Goal: Task Accomplishment & Management: Manage account settings

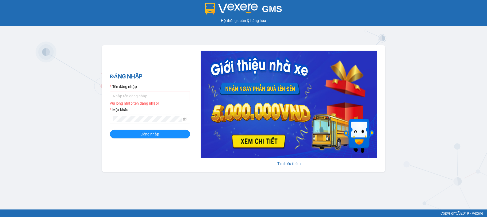
click at [155, 96] on input "Tên đăng nhập" at bounding box center [150, 96] width 80 height 9
type input "minhson.minhtam"
click at [110, 130] on button "Đăng nhập" at bounding box center [150, 134] width 80 height 9
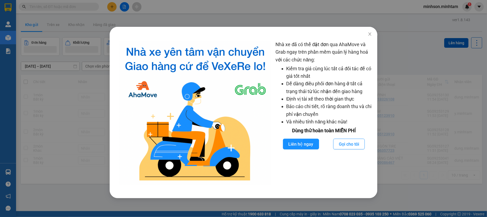
click at [400, 142] on div "Nhà xe đã có thể đặt đơn qua AhaMove và Grab ngay trên phần mềm quản lý hàng ho…" at bounding box center [243, 108] width 487 height 217
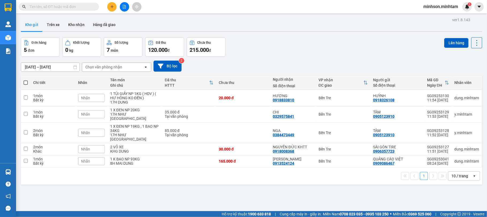
click at [18, 172] on main "ver 1.8.143 Kho gửi Trên xe Kho nhận Hàng đã giao Đơn hàng 5 đơn Khối lượng 0 k…" at bounding box center [243, 105] width 487 height 211
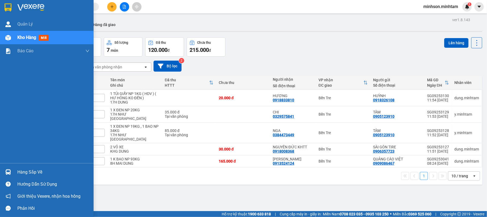
click at [12, 168] on div at bounding box center [7, 171] width 9 height 9
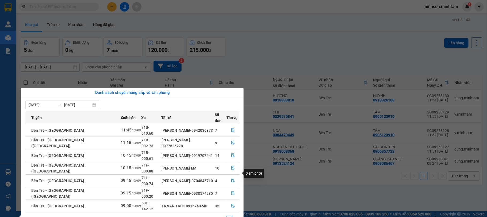
click at [234, 189] on button "button" at bounding box center [233, 193] width 12 height 9
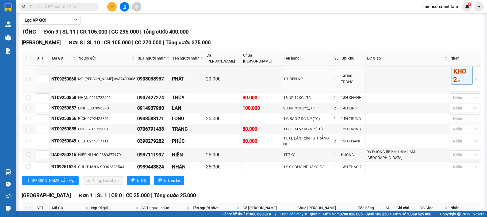
scroll to position [97, 0]
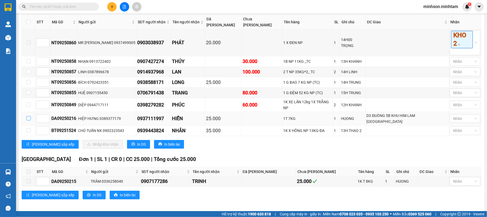
click at [30, 116] on input "checkbox" at bounding box center [28, 118] width 4 height 4
checkbox input "true"
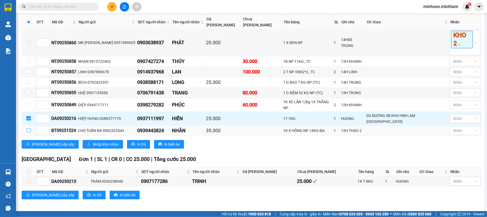
click at [27, 128] on input "checkbox" at bounding box center [28, 130] width 4 height 4
checkbox input "true"
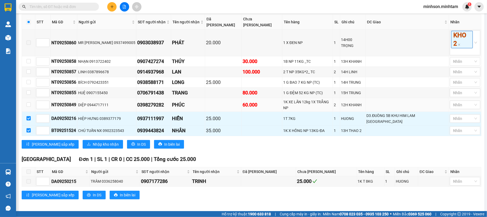
drag, startPoint x: 30, startPoint y: 108, endPoint x: 29, endPoint y: 101, distance: 7.5
click at [29, 108] on label at bounding box center [28, 105] width 4 height 6
click at [29, 107] on input "checkbox" at bounding box center [28, 104] width 4 height 4
checkbox input "true"
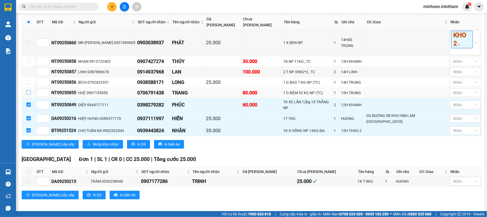
click at [29, 96] on label at bounding box center [28, 93] width 4 height 6
click at [29, 94] on input "checkbox" at bounding box center [28, 92] width 4 height 4
checkbox input "true"
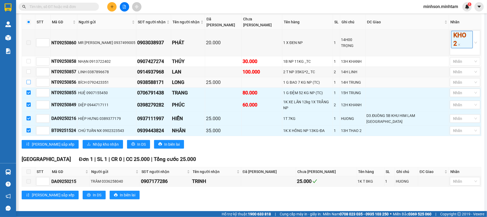
click at [30, 85] on label at bounding box center [28, 82] width 4 height 6
click at [30, 84] on input "checkbox" at bounding box center [28, 82] width 4 height 4
checkbox input "true"
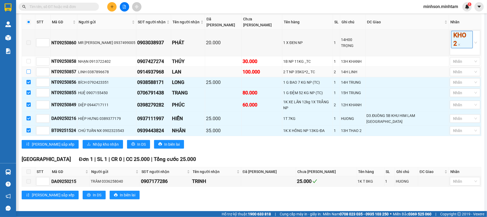
click at [30, 73] on input "checkbox" at bounding box center [28, 71] width 4 height 4
checkbox input "true"
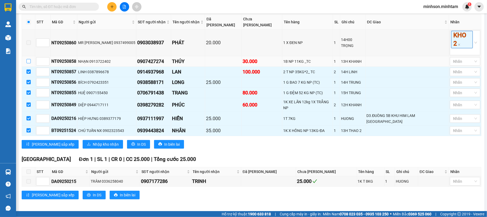
click at [29, 62] on input "checkbox" at bounding box center [28, 61] width 4 height 4
checkbox input "true"
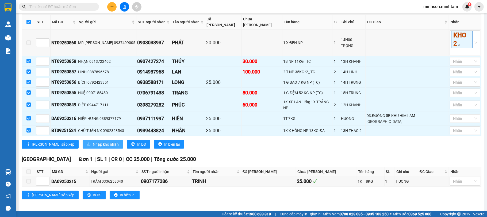
click at [93, 141] on span "Nhập kho nhận" at bounding box center [106, 144] width 26 height 6
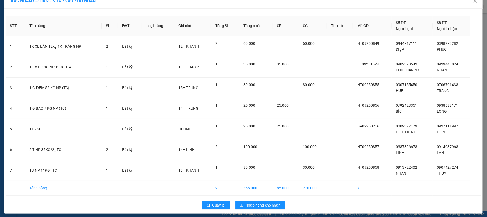
scroll to position [12, 0]
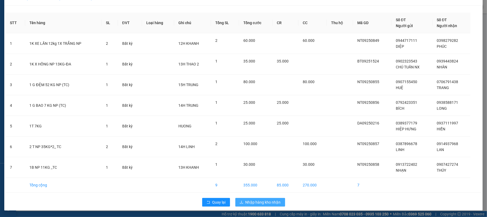
click at [259, 197] on div "Quay lại Nhập hàng kho nhận" at bounding box center [244, 202] width 476 height 14
click at [219, 204] on span "Quay lại" at bounding box center [218, 202] width 13 height 6
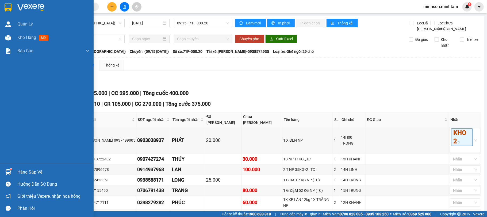
click at [5, 168] on div at bounding box center [7, 171] width 9 height 9
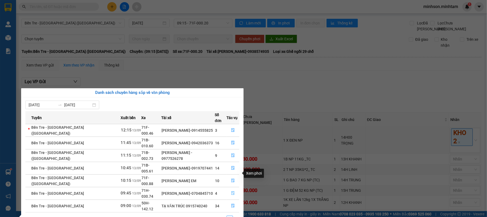
click at [233, 191] on icon "file-done" at bounding box center [233, 193] width 4 height 4
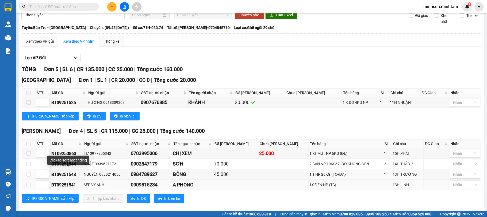
scroll to position [39, 0]
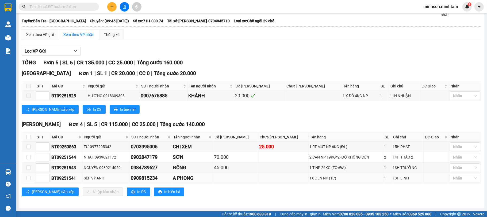
click at [31, 178] on td at bounding box center [28, 178] width 13 height 10
click at [27, 179] on input "checkbox" at bounding box center [28, 178] width 4 height 4
checkbox input "true"
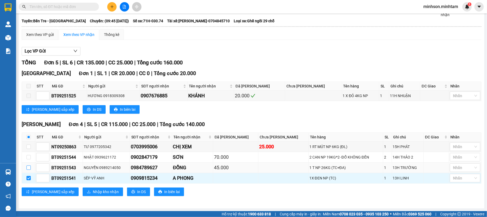
click at [28, 165] on input "checkbox" at bounding box center [28, 167] width 4 height 4
checkbox input "true"
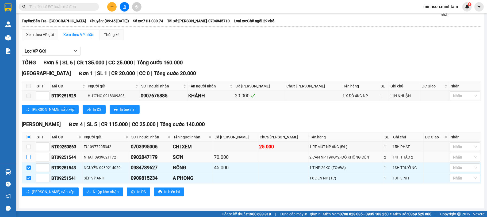
click at [30, 157] on input "checkbox" at bounding box center [28, 157] width 4 height 4
checkbox input "true"
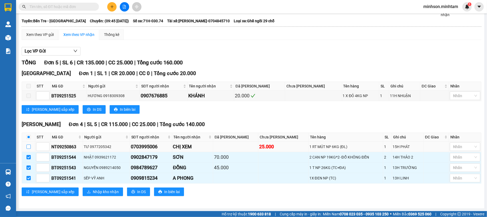
click at [27, 145] on input "checkbox" at bounding box center [28, 146] width 4 height 4
checkbox input "true"
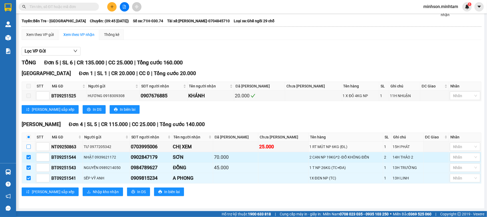
checkbox input "true"
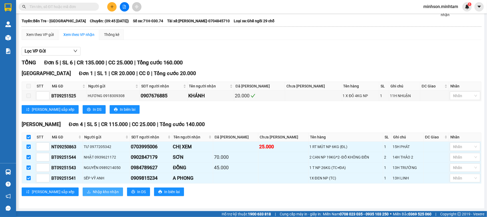
click at [93, 192] on span "Nhập kho nhận" at bounding box center [106, 191] width 26 height 6
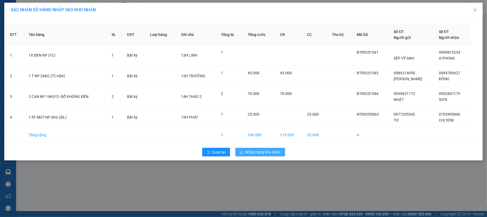
click at [281, 155] on button "Nhập hàng kho nhận" at bounding box center [261, 151] width 50 height 9
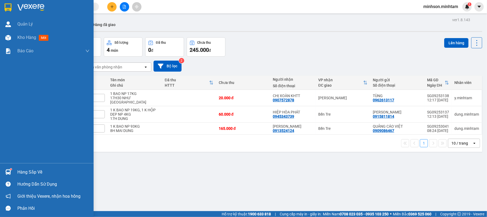
click at [9, 167] on div at bounding box center [7, 171] width 9 height 9
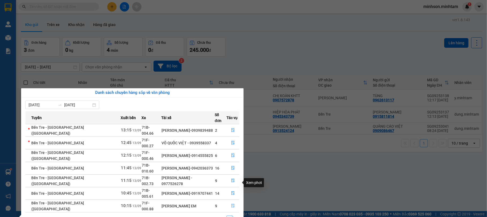
click at [232, 203] on icon "file-done" at bounding box center [233, 205] width 4 height 4
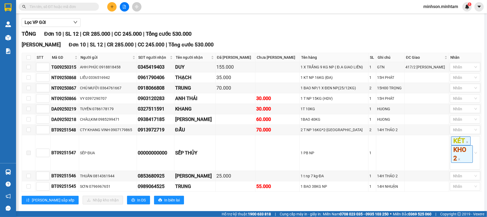
scroll to position [77, 0]
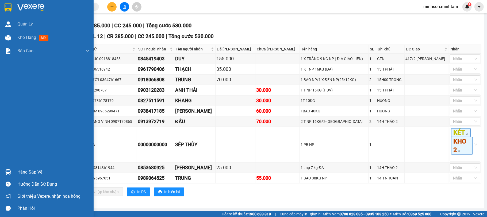
click at [19, 174] on div "Hàng sắp về" at bounding box center [53, 172] width 72 height 8
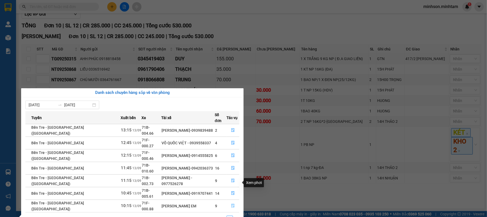
click at [232, 204] on icon "file-done" at bounding box center [232, 206] width 3 height 4
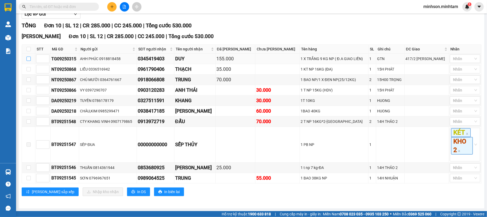
click at [29, 58] on input "checkbox" at bounding box center [28, 58] width 4 height 4
checkbox input "true"
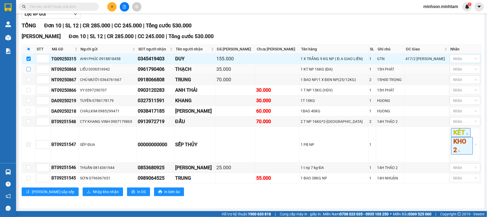
click at [30, 67] on input "checkbox" at bounding box center [28, 69] width 4 height 4
checkbox input "true"
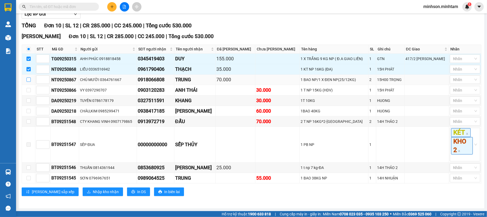
click at [30, 80] on label at bounding box center [28, 80] width 4 height 6
click at [30, 80] on input "checkbox" at bounding box center [28, 79] width 4 height 4
checkbox input "true"
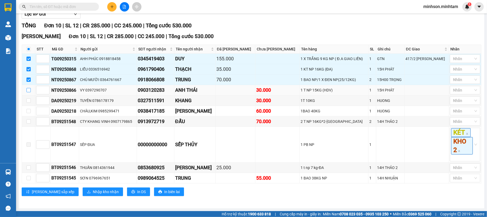
click at [29, 90] on label at bounding box center [28, 90] width 4 height 6
click at [29, 90] on input "checkbox" at bounding box center [28, 90] width 4 height 4
checkbox input "true"
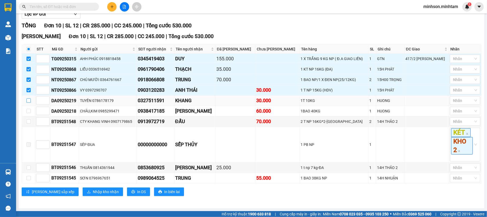
click at [29, 99] on input "checkbox" at bounding box center [28, 100] width 4 height 4
checkbox input "true"
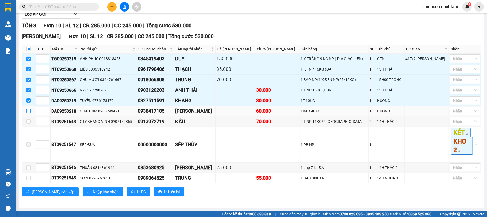
click at [28, 109] on input "checkbox" at bounding box center [28, 111] width 4 height 4
checkbox input "true"
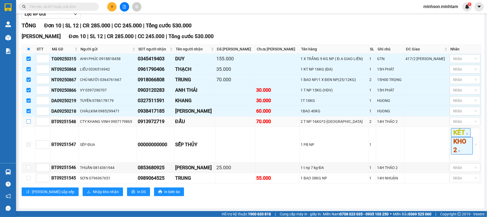
click at [29, 119] on input "checkbox" at bounding box center [28, 121] width 4 height 4
checkbox input "true"
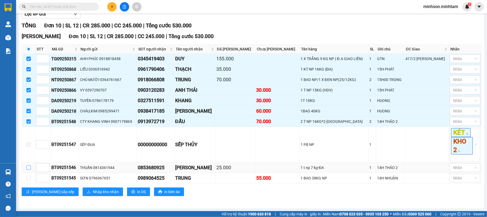
click at [30, 165] on input "checkbox" at bounding box center [28, 167] width 4 height 4
checkbox input "true"
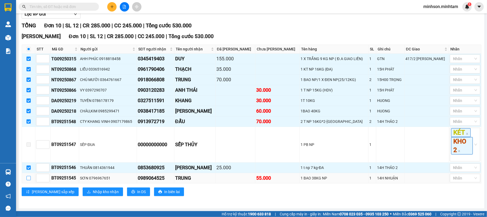
click at [30, 177] on td at bounding box center [28, 178] width 13 height 10
drag, startPoint x: 29, startPoint y: 177, endPoint x: 63, endPoint y: 189, distance: 36.0
click at [29, 178] on input "checkbox" at bounding box center [28, 178] width 4 height 4
checkbox input "true"
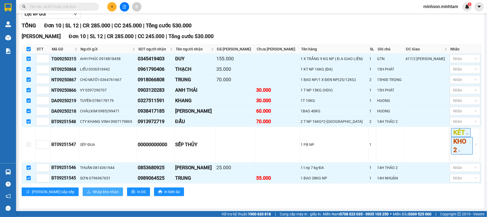
click at [93, 194] on span "Nhập kho nhận" at bounding box center [106, 191] width 26 height 6
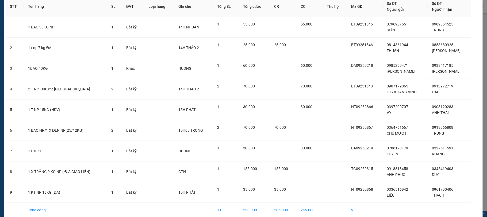
scroll to position [54, 0]
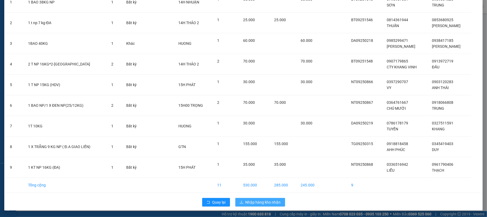
click at [269, 204] on span "Nhập hàng kho nhận" at bounding box center [263, 202] width 35 height 6
